Goal: Complete application form

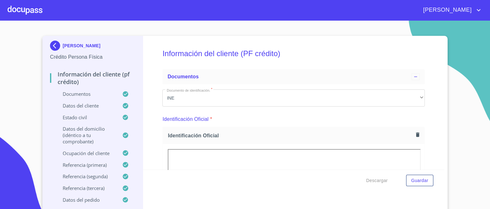
click at [31, 14] on div at bounding box center [25, 10] width 35 height 20
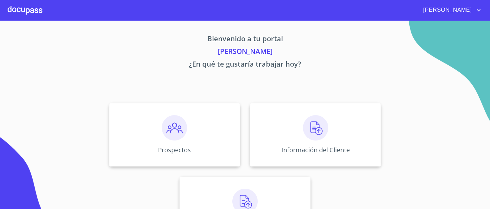
scroll to position [36, 0]
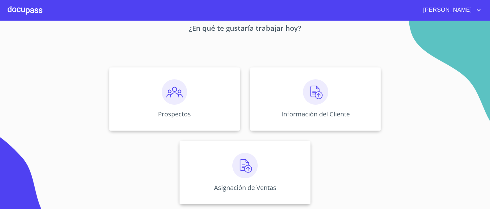
click at [164, 88] on img at bounding box center [174, 91] width 25 height 25
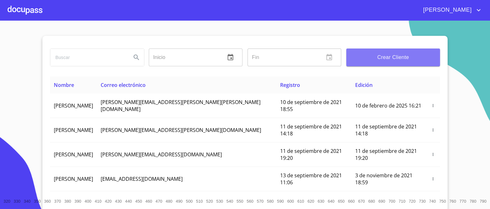
click at [386, 56] on span "Crear Cliente" at bounding box center [393, 57] width 84 height 9
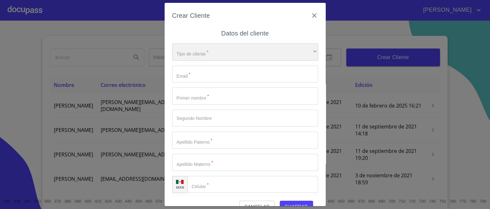
click at [218, 53] on div "​" at bounding box center [245, 51] width 146 height 17
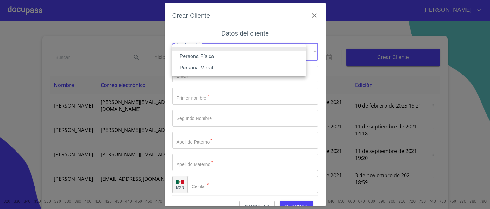
click at [204, 57] on li "Persona Física" at bounding box center [239, 56] width 134 height 11
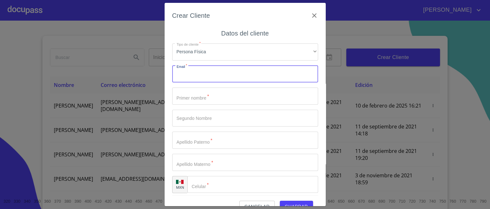
click at [196, 73] on input "Tipo de cliente   *" at bounding box center [245, 74] width 146 height 17
type input "[EMAIL_ADDRESS][DOMAIN_NAME]"
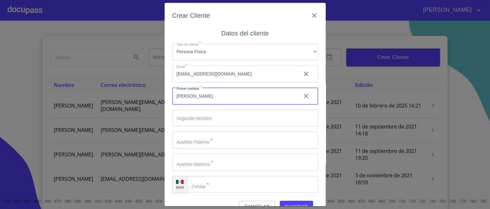
type input "[PERSON_NAME]"
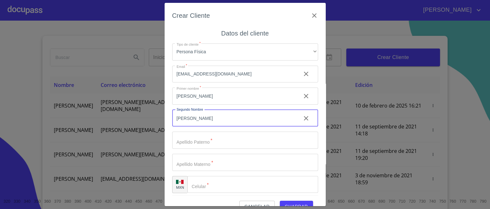
type input "[PERSON_NAME]"
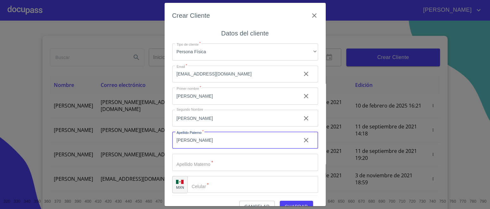
type input "[PERSON_NAME]"
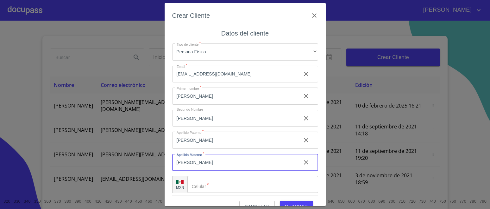
type input "[PERSON_NAME]"
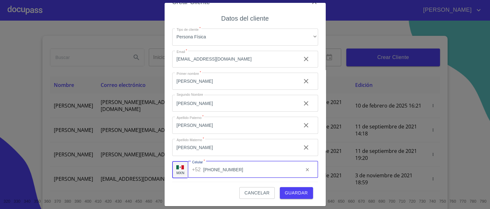
scroll to position [3, 0]
type input "[PHONE_NUMBER]"
click at [286, 191] on span "Guardar" at bounding box center [296, 193] width 23 height 8
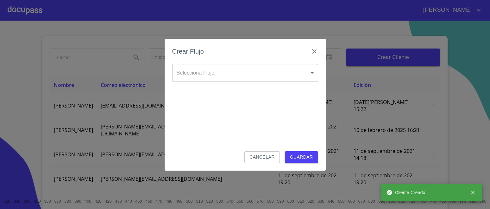
click at [209, 72] on body "[PERSON_NAME] ​ Fin ​ Crear Cliente Nombre Correo electrónico Registro Edición …" at bounding box center [245, 104] width 490 height 209
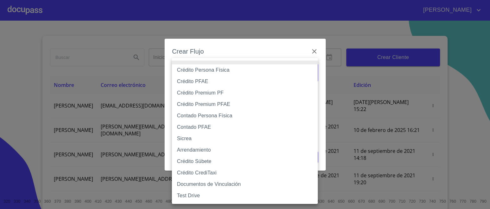
click at [208, 70] on li "Crédito Persona Física" at bounding box center [245, 69] width 146 height 11
type input "6009fb3c7d1714eb8809aa97"
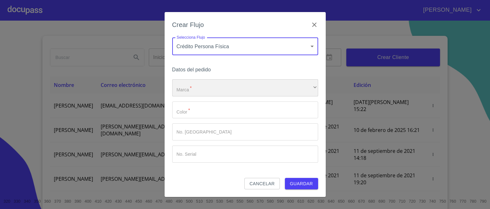
click at [205, 83] on div "​" at bounding box center [245, 87] width 146 height 17
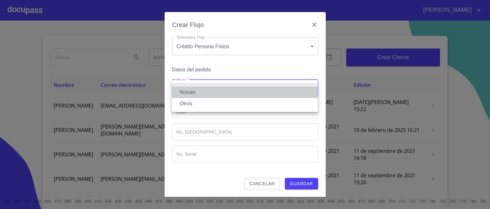
click at [194, 92] on li "Nissan" at bounding box center [245, 91] width 146 height 11
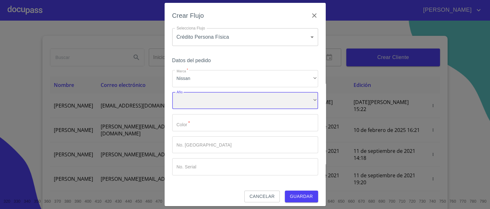
click at [193, 103] on div "​" at bounding box center [245, 100] width 146 height 17
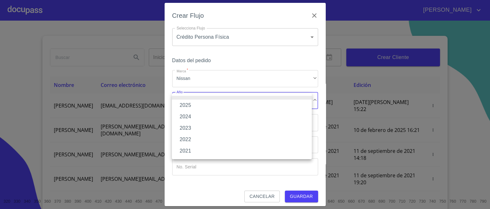
click at [189, 104] on li "2025" at bounding box center [242, 104] width 140 height 11
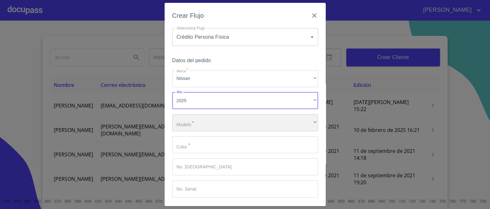
click at [187, 121] on div "​" at bounding box center [245, 122] width 146 height 17
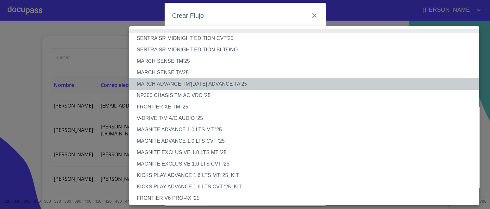
click at [187, 83] on li "MARCH ADVANCE TM'[DATE] ADVANCE TA'25" at bounding box center [307, 83] width 356 height 11
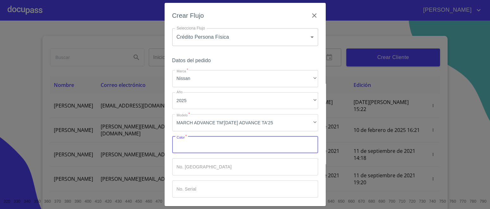
click at [205, 149] on input "Marca   *" at bounding box center [245, 144] width 146 height 17
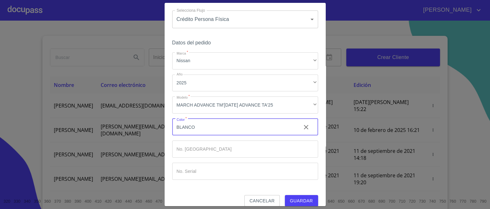
scroll to position [26, 0]
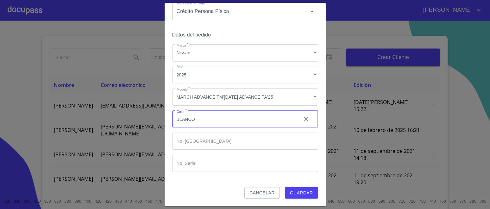
type input "BLANCO"
click at [290, 194] on span "Guardar" at bounding box center [301, 193] width 23 height 8
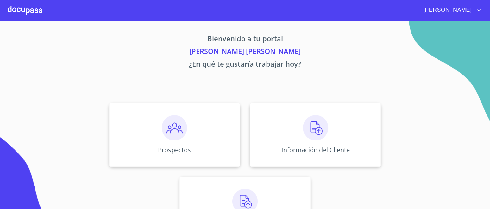
scroll to position [36, 0]
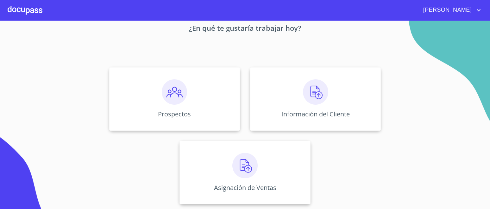
click at [306, 98] on img at bounding box center [315, 91] width 25 height 25
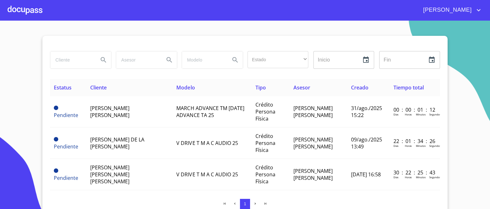
click at [129, 109] on span "[PERSON_NAME]" at bounding box center [109, 111] width 39 height 14
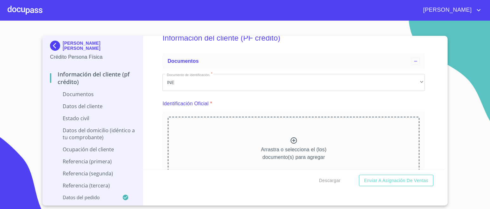
scroll to position [39, 0]
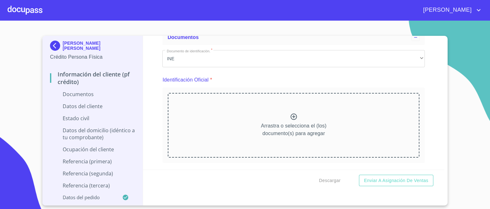
click at [289, 123] on p "Arrastra o selecciona el (los) documento(s) para agregar" at bounding box center [294, 129] width 66 height 15
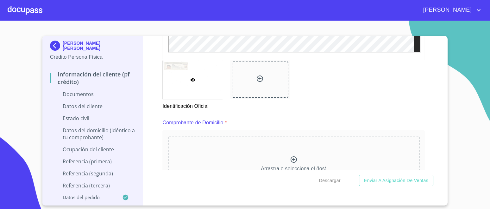
scroll to position [293, 0]
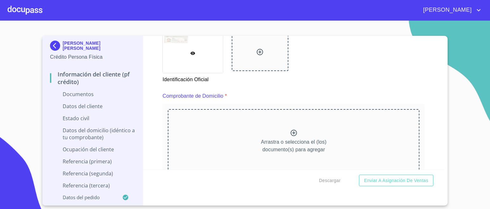
click at [256, 48] on icon at bounding box center [260, 52] width 8 height 8
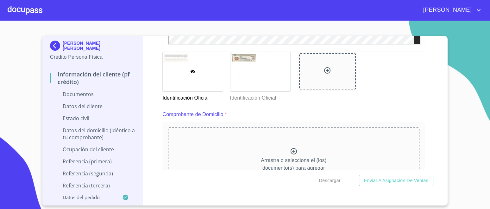
scroll to position [332, 0]
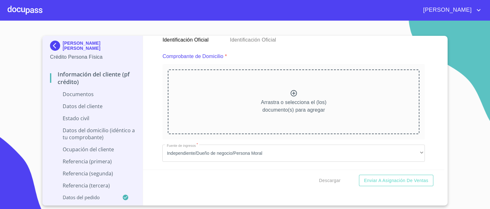
click at [275, 97] on div "Arrastra o selecciona el (los) documento(s) para agregar" at bounding box center [294, 101] width 252 height 65
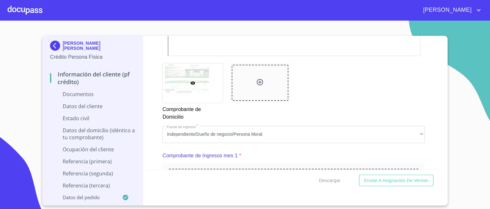
scroll to position [570, 0]
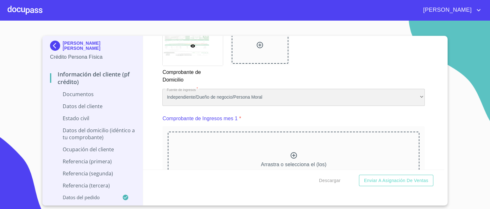
click at [248, 94] on div "Independiente/Dueño de negocio/Persona Moral" at bounding box center [293, 97] width 262 height 17
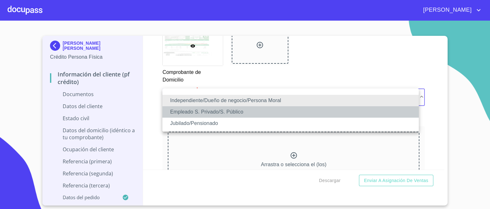
click at [212, 111] on li "Empleado S. Privado/S. Público" at bounding box center [290, 111] width 256 height 11
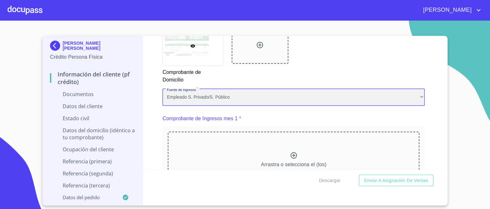
scroll to position [609, 0]
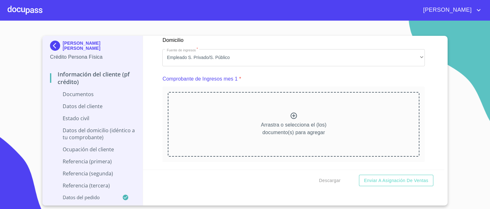
click at [294, 112] on icon at bounding box center [294, 116] width 8 height 8
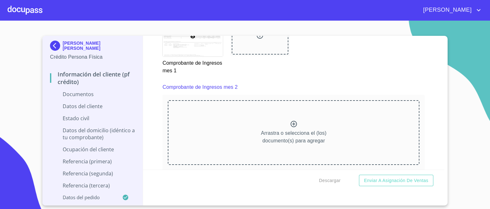
scroll to position [889, 0]
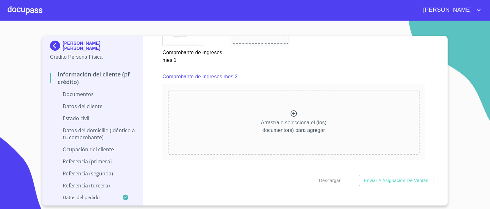
click at [297, 111] on div "Arrastra o selecciona el (los) documento(s) para agregar" at bounding box center [294, 122] width 252 height 65
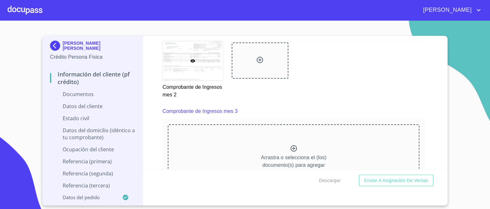
scroll to position [1158, 0]
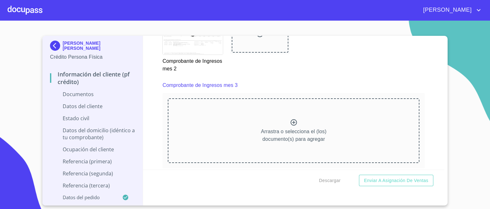
click at [280, 120] on div "Arrastra o selecciona el (los) documento(s) para agregar" at bounding box center [294, 130] width 252 height 65
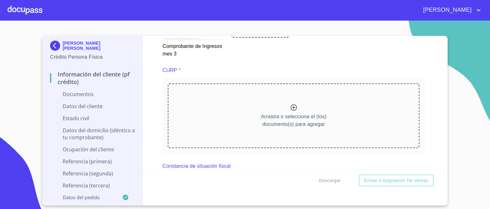
scroll to position [1440, 0]
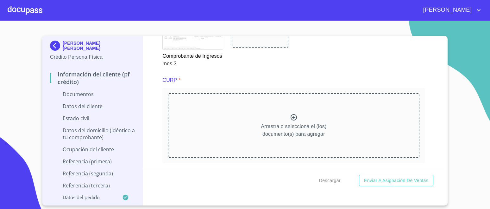
click at [293, 123] on p "Arrastra o selecciona el (los) documento(s) para agregar" at bounding box center [294, 130] width 66 height 15
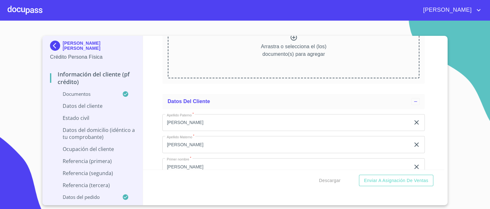
scroll to position [1735, 0]
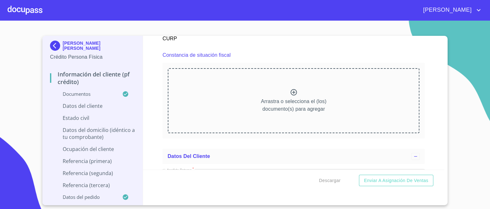
click at [291, 92] on div at bounding box center [294, 92] width 8 height 9
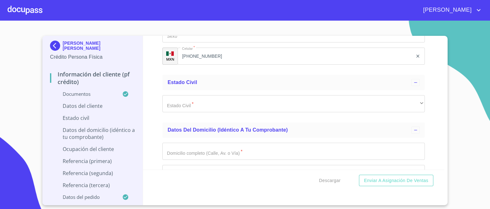
scroll to position [2131, 0]
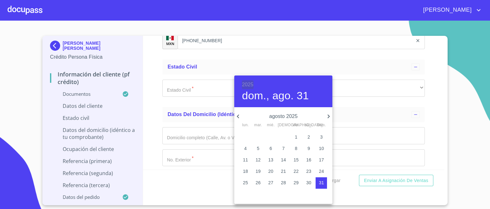
click at [251, 83] on h6 "2025" at bounding box center [247, 84] width 11 height 9
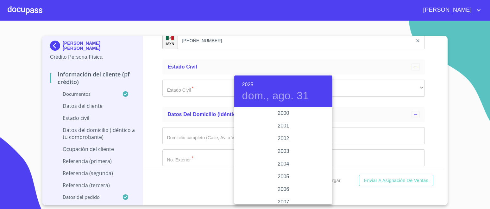
scroll to position [872, 0]
click at [279, 165] on div "1998" at bounding box center [283, 167] width 98 height 13
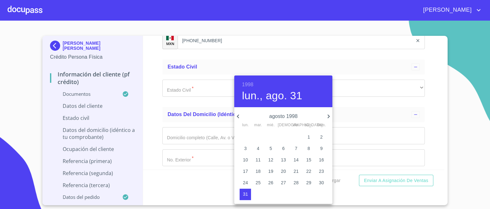
click at [239, 117] on icon "button" at bounding box center [238, 116] width 8 height 8
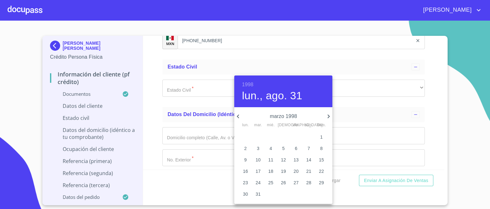
click at [239, 117] on icon "button" at bounding box center [238, 116] width 8 height 8
click at [245, 184] on p "23" at bounding box center [245, 182] width 5 height 6
type input "23 de feb. de 1998"
click at [157, 81] on div at bounding box center [245, 104] width 490 height 209
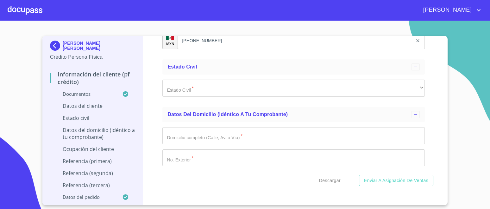
type input "PERJ980223R76"
type input "PERJ980223HJCRBN08"
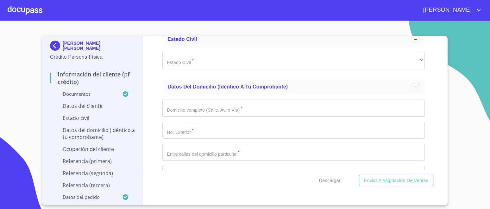
scroll to position [2170, 0]
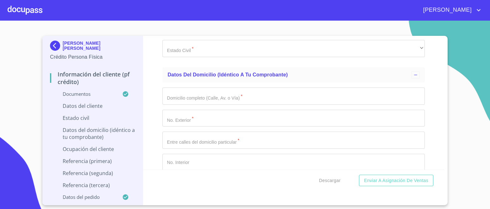
type input "1467105491079"
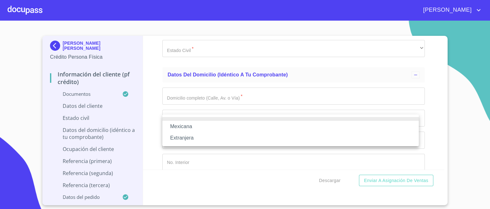
click at [196, 128] on li "Mexicana" at bounding box center [290, 126] width 256 height 11
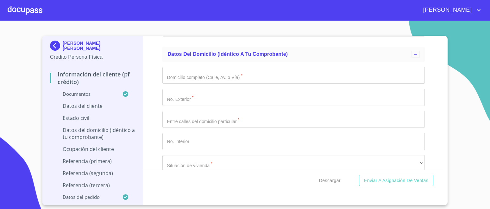
scroll to position [2249, 0]
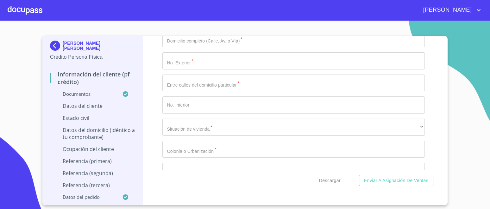
type input "[GEOGRAPHIC_DATA]"
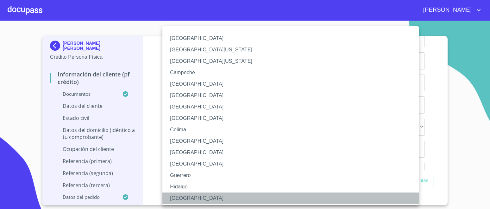
click at [175, 194] on li "[GEOGRAPHIC_DATA]" at bounding box center [293, 197] width 262 height 11
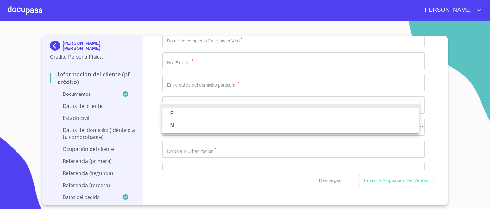
click at [169, 127] on li "M" at bounding box center [290, 124] width 256 height 11
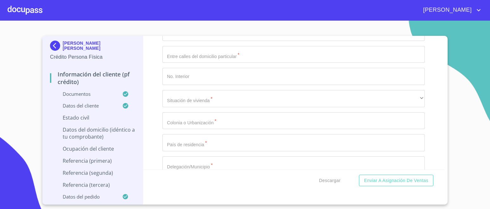
scroll to position [2289, 0]
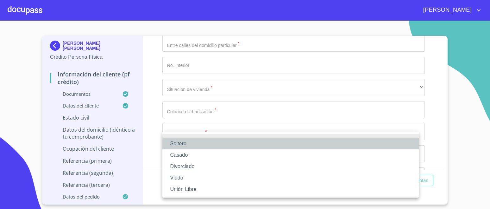
click at [183, 142] on li "Soltero" at bounding box center [290, 143] width 256 height 11
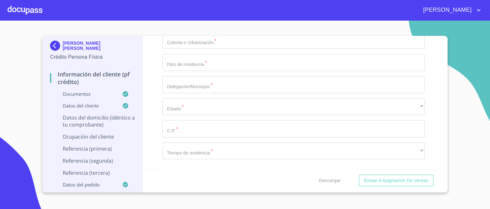
scroll to position [2368, 0]
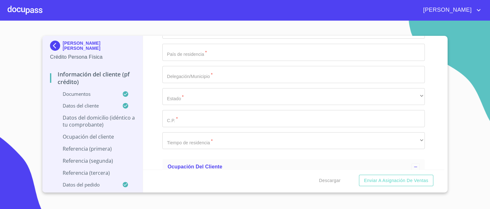
type input "BAHIA DE LOS SANTOS"
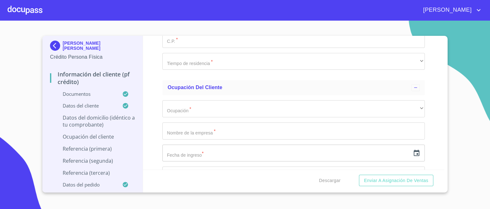
scroll to position [2408, 0]
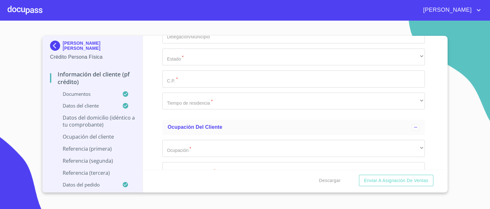
type input "2650"
type input "BAHIA DE PELICANOS Y BAHIA DE SANTIAGO"
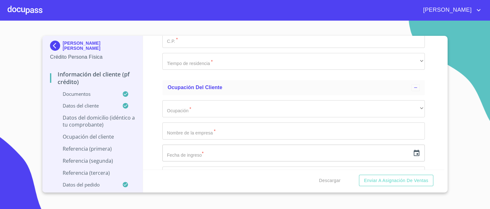
type input "12"
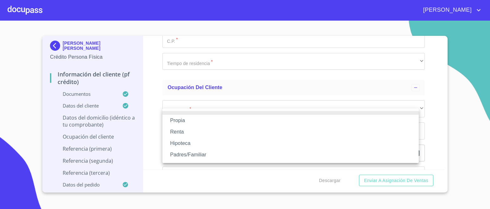
click at [181, 121] on li "Propia" at bounding box center [290, 120] width 256 height 11
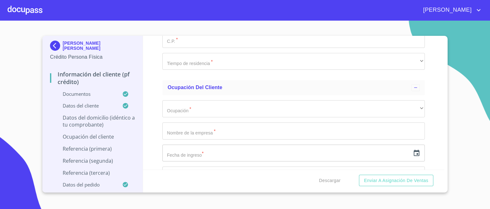
scroll to position [2487, 0]
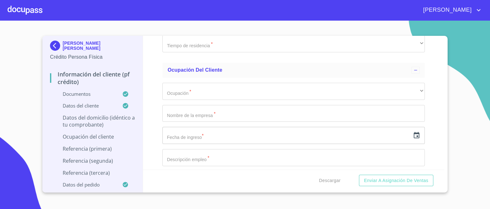
type input "$1,500,000"
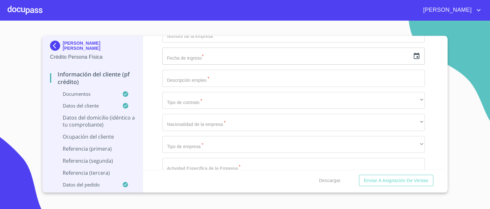
type input "PARQUES DE SANTA MARIA"
type input "[GEOGRAPHIC_DATA]"
type input "SAN [PERSON_NAME] TLAQUEPAQUE"
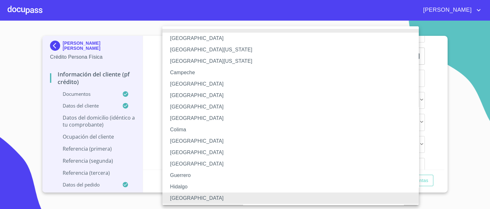
click at [177, 201] on li "[GEOGRAPHIC_DATA]" at bounding box center [293, 197] width 262 height 11
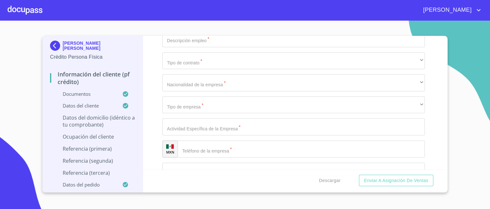
type input "45609"
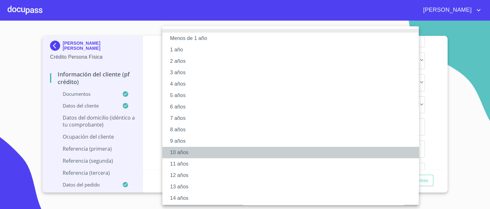
click at [179, 152] on li "10 años" at bounding box center [293, 152] width 262 height 11
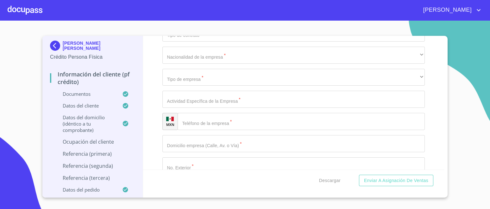
scroll to position [2645, 0]
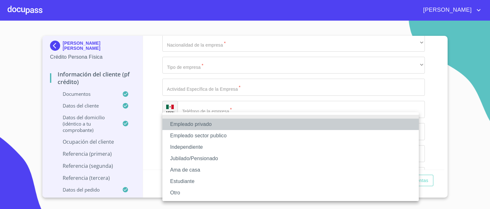
click at [199, 124] on li "Empleado privado" at bounding box center [290, 123] width 256 height 11
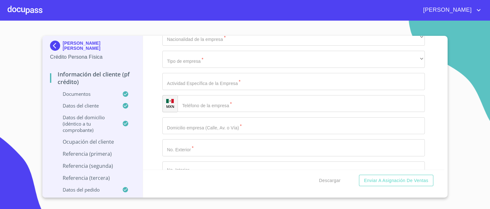
scroll to position [2685, 0]
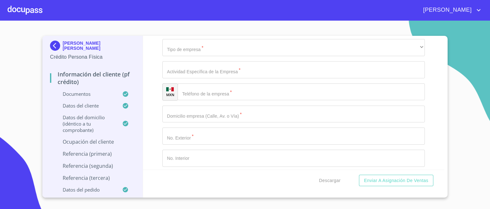
type input "DORANTES O´LOUGHLIN Y ASOCIADOS"
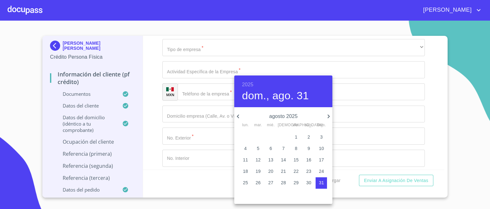
click at [249, 85] on h6 "2025" at bounding box center [247, 84] width 11 height 9
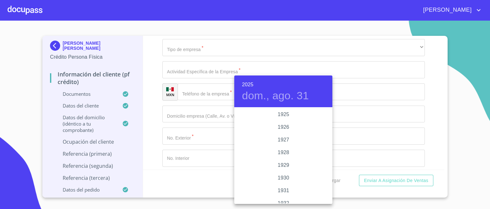
scroll to position [1228, 0]
click at [287, 137] on div "2024" at bounding box center [283, 140] width 98 height 13
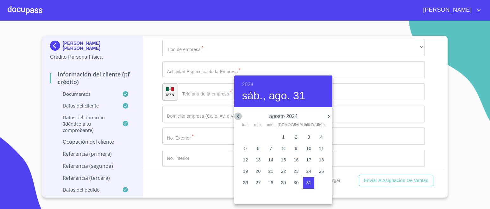
click at [237, 115] on icon "button" at bounding box center [238, 116] width 8 height 8
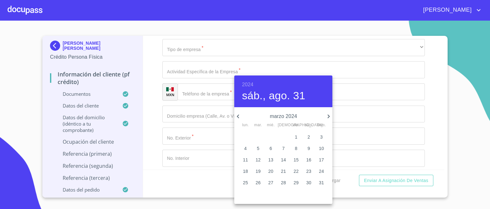
click at [237, 117] on icon "button" at bounding box center [238, 116] width 8 height 8
click at [284, 135] on p "1" at bounding box center [283, 137] width 3 height 6
type input "1 de feb. de 2024"
click at [186, 136] on div at bounding box center [245, 104] width 490 height 209
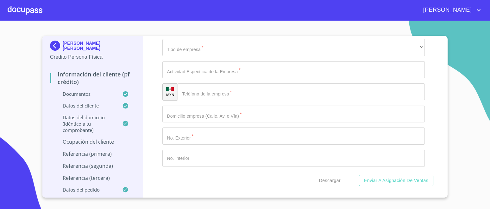
scroll to position [2764, 0]
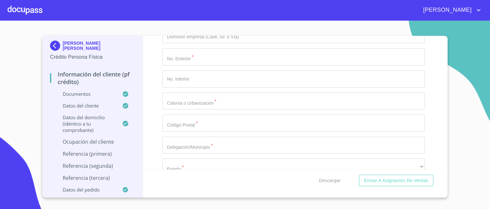
type input "D"
type input "NOTARIA"
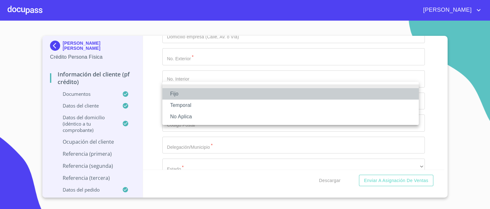
click at [174, 94] on li "Fijo" at bounding box center [290, 93] width 256 height 11
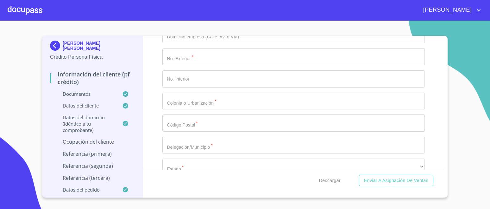
type input "14600"
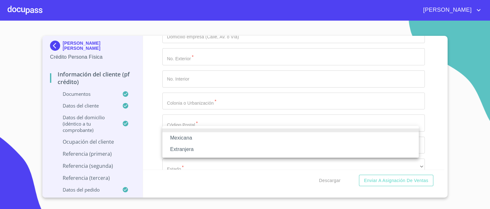
click at [191, 138] on li "Mexicana" at bounding box center [290, 137] width 256 height 11
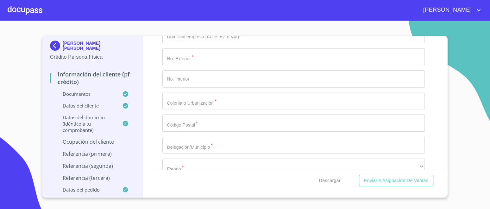
scroll to position [2803, 0]
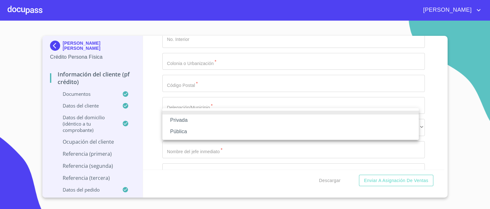
click at [187, 118] on li "Privada" at bounding box center [290, 119] width 256 height 11
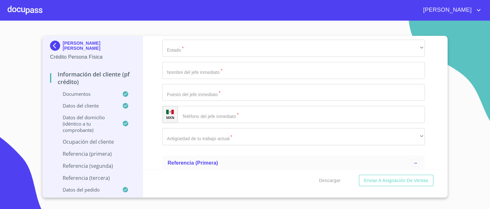
type input "SERVICIOS DE ASESORIA"
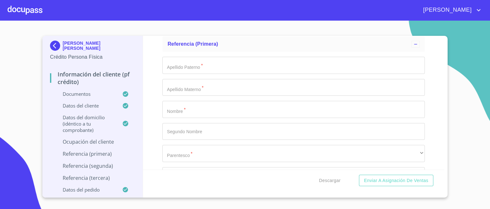
scroll to position [3041, 0]
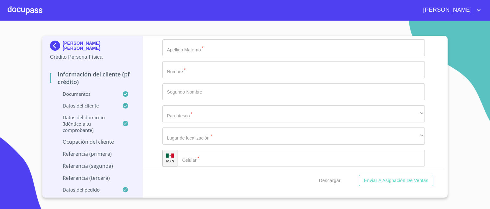
type input "OSCAR FELIPE SOSA HERRERA"
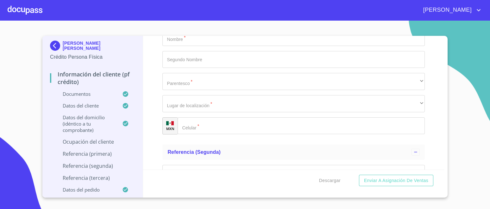
scroll to position [3120, 0]
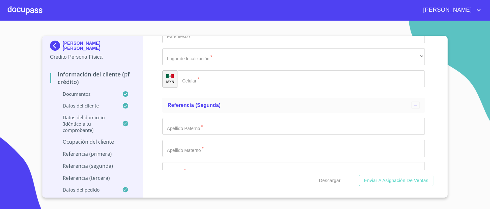
type input "SUPERVISOR"
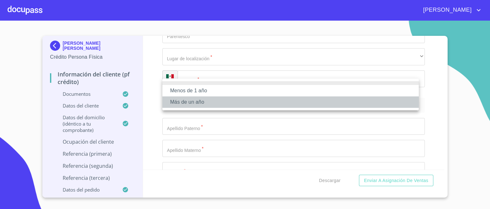
click at [196, 102] on li "Más de un año" at bounding box center [290, 101] width 256 height 11
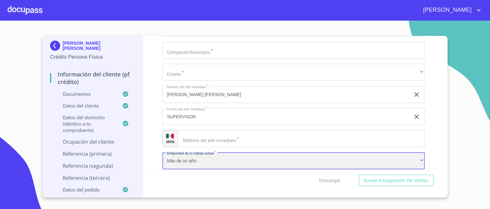
scroll to position [2843, 0]
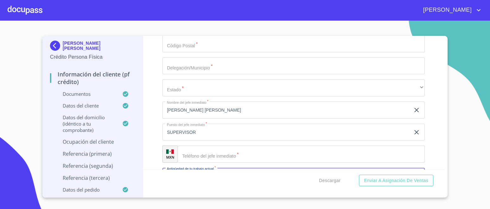
type input "(33)36416041"
click at [425, 98] on div "Información del cliente (PF crédito) Documentos Documento de identificación.   …" at bounding box center [294, 103] width 302 height 134
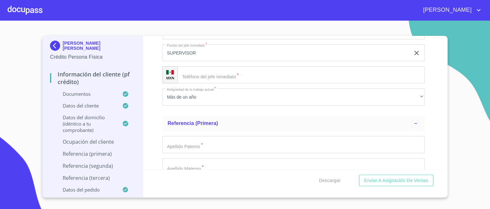
scroll to position [2883, 0]
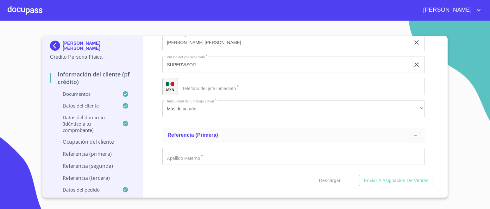
scroll to position [2922, 0]
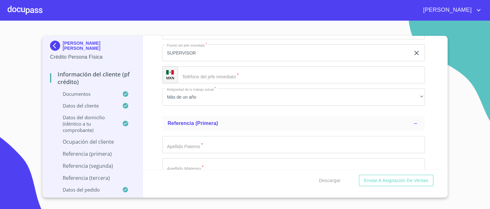
type input "ALBERTA"
type input "2288"
type input "4B"
type input "COLOMOS"
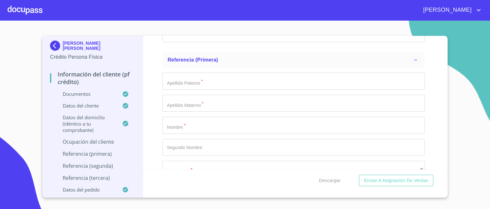
scroll to position [3001, 0]
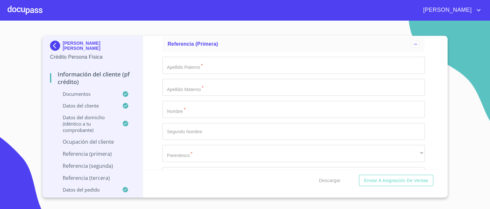
type input "44660"
type input "[GEOGRAPHIC_DATA]"
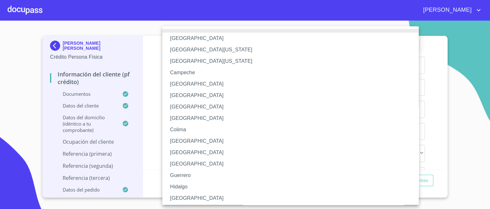
click at [182, 198] on li "[GEOGRAPHIC_DATA]" at bounding box center [293, 197] width 262 height 11
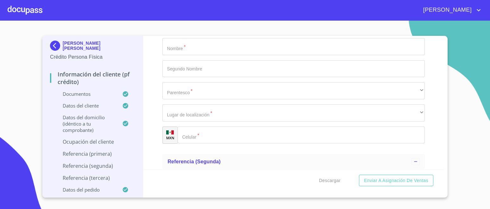
scroll to position [3080, 0]
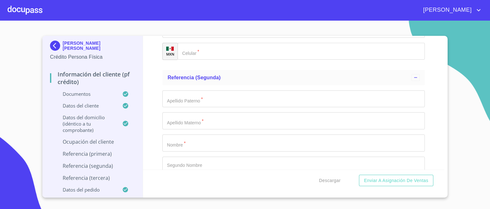
scroll to position [3160, 0]
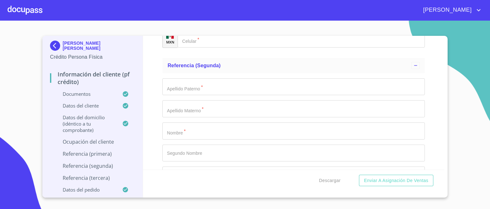
type input "(33)36416041"
type input "TORRES"
type input "MORIN"
type input "DELIA"
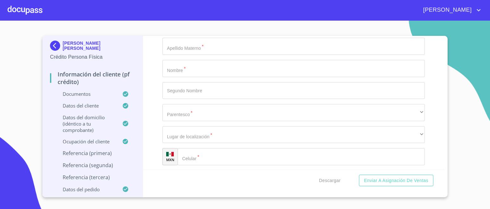
scroll to position [3239, 0]
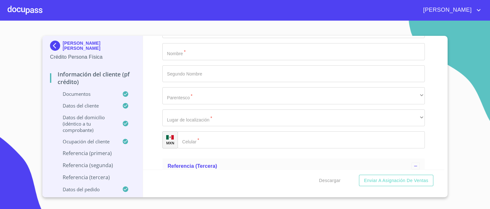
type input "JACKELINE"
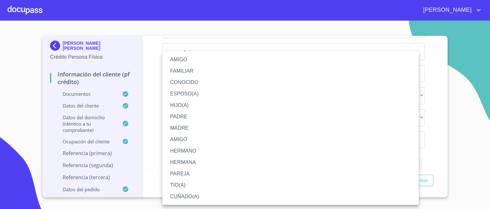
drag, startPoint x: 183, startPoint y: 172, endPoint x: 185, endPoint y: 174, distance: 3.8
click at [185, 174] on li "PAREJA" at bounding box center [290, 173] width 256 height 11
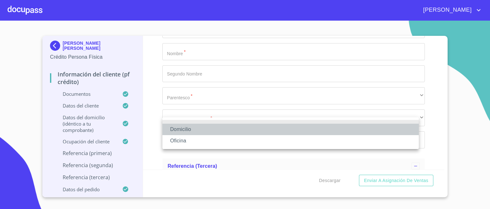
click at [185, 130] on li "Domicilio" at bounding box center [290, 128] width 256 height 11
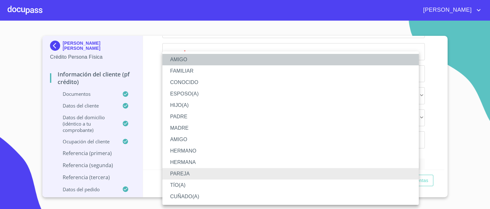
click at [195, 58] on li "AMIGO" at bounding box center [290, 59] width 256 height 11
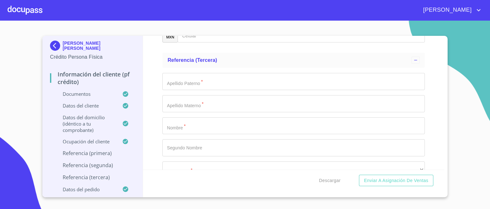
scroll to position [3358, 0]
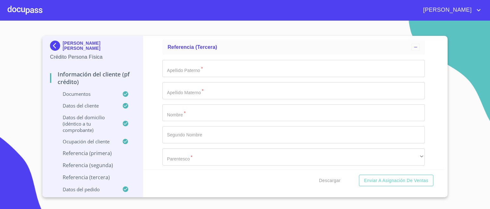
type input "(33)12072094"
type input "[PERSON_NAME]"
type input "ALMA"
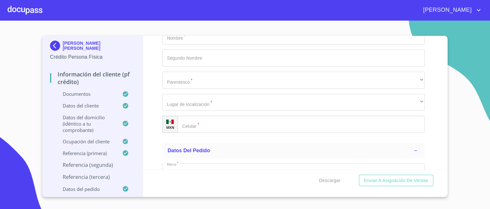
scroll to position [3437, 0]
type input "BELEN"
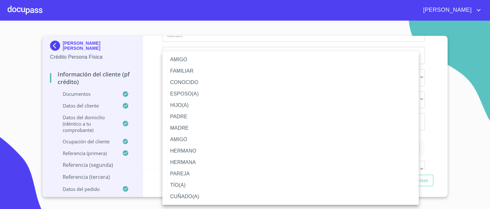
click at [188, 160] on li "HERMANA" at bounding box center [290, 161] width 256 height 11
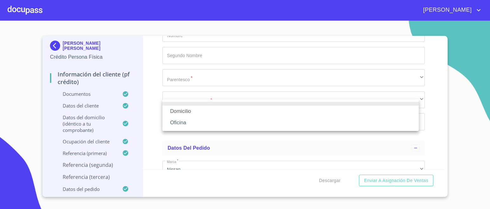
click at [187, 110] on li "Domicilio" at bounding box center [290, 110] width 256 height 11
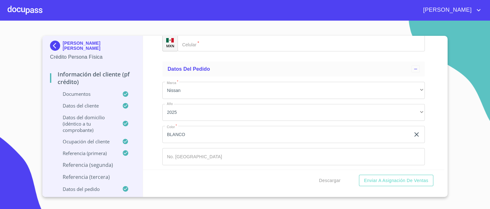
scroll to position [3516, 0]
type input "(33)16298767"
type input "CABALLERO"
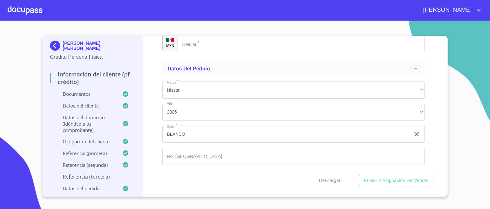
type input "IVAN"
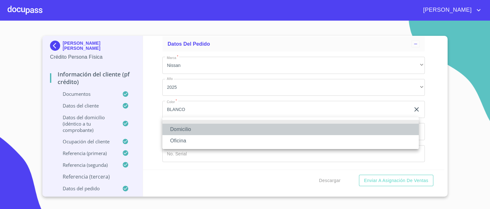
drag, startPoint x: 187, startPoint y: 129, endPoint x: 196, endPoint y: 138, distance: 13.4
click at [187, 129] on li "Domicilio" at bounding box center [290, 128] width 256 height 11
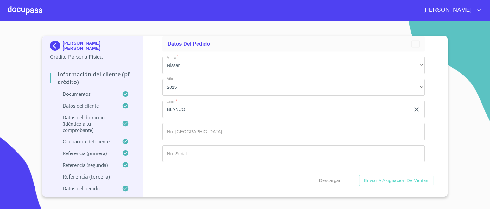
click at [210, 26] on input "Documento de identificación.   *" at bounding box center [301, 17] width 247 height 17
type input "(33)24539018"
click at [432, 121] on div "Información del cliente (PF crédito) Documentos Documento de identificación.   …" at bounding box center [294, 103] width 302 height 134
click at [160, 80] on div "Información del cliente (PF crédito) Documentos Documento de identificación.   …" at bounding box center [294, 103] width 302 height 134
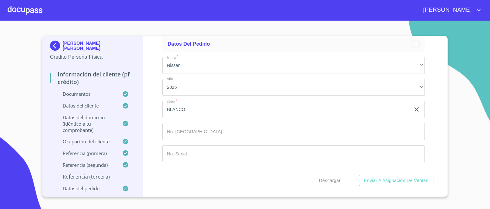
scroll to position [3569, 0]
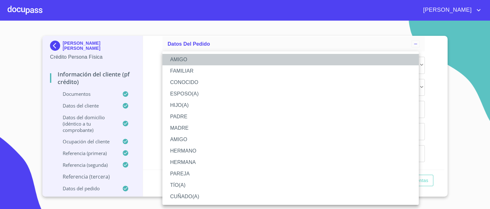
click at [185, 58] on li "AMIGO" at bounding box center [290, 59] width 256 height 11
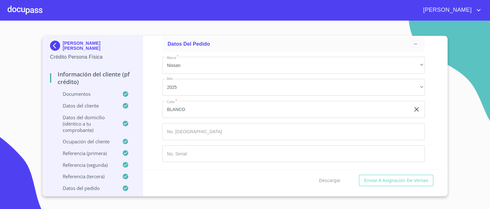
scroll to position [3728, 0]
click at [152, 130] on div "Información del cliente (PF crédito) Documentos Documento de identificación.   …" at bounding box center [294, 103] width 302 height 134
click at [381, 179] on span "Enviar a Asignación de Ventas" at bounding box center [396, 180] width 64 height 8
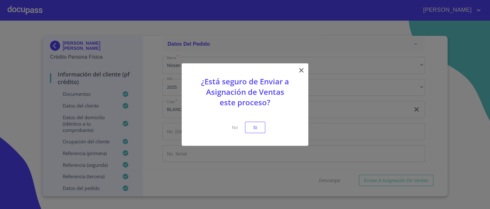
click at [260, 130] on button "Si" at bounding box center [255, 127] width 20 height 12
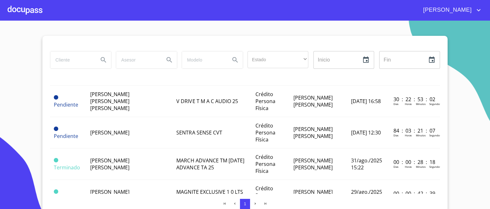
scroll to position [79, 0]
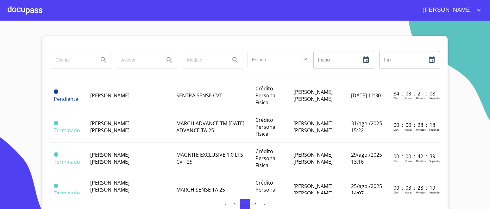
click at [129, 129] on td "[PERSON_NAME]" at bounding box center [129, 126] width 86 height 31
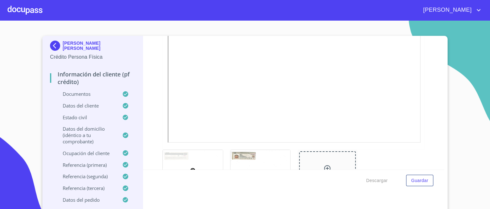
scroll to position [237, 0]
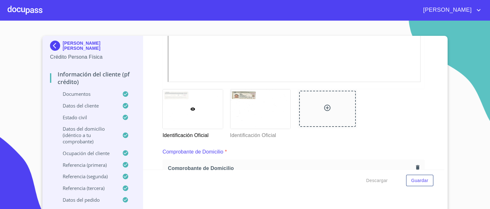
click at [375, 178] on span "Descargar" at bounding box center [377, 180] width 22 height 8
